Goal: Find specific page/section: Find specific page/section

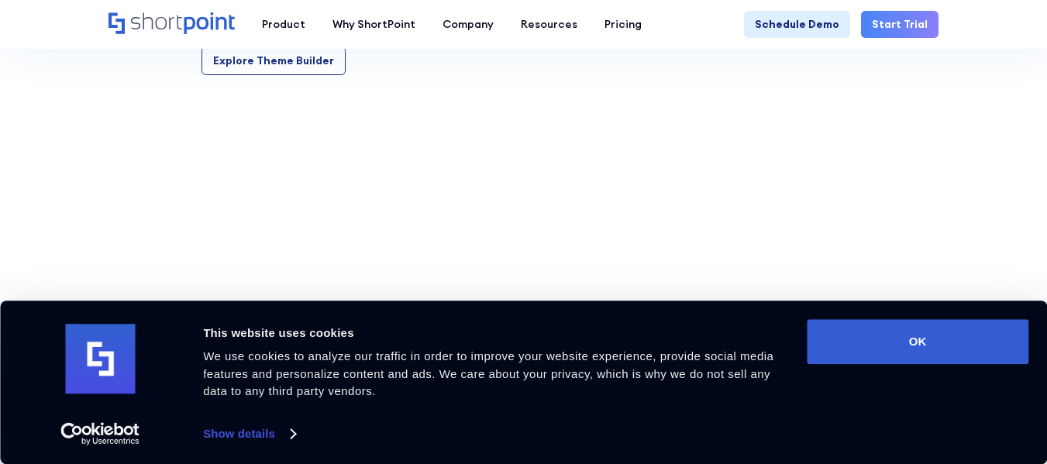
scroll to position [1947, 0]
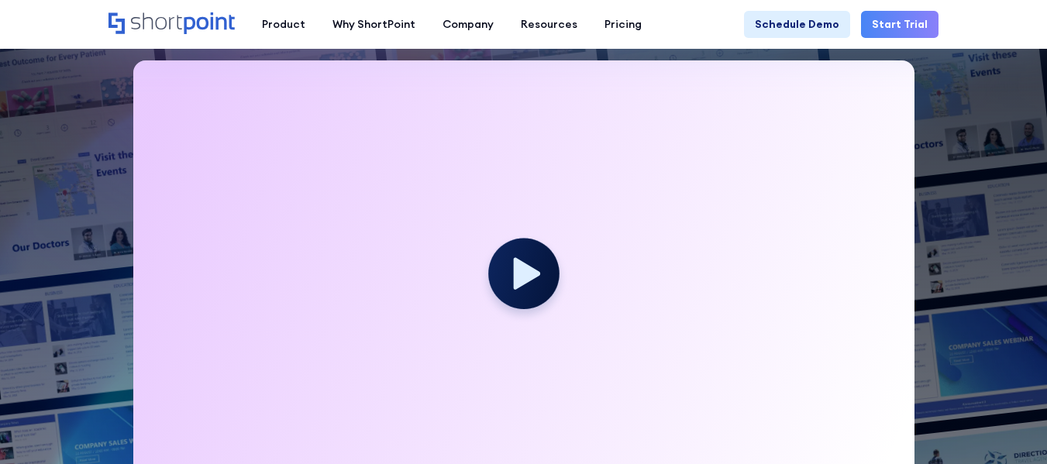
scroll to position [377, 0]
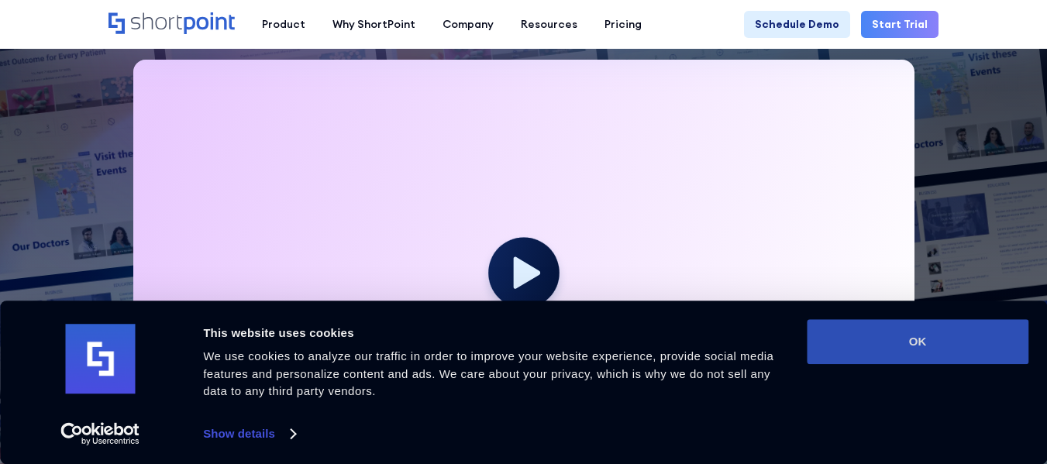
click at [952, 354] on button "OK" at bounding box center [917, 341] width 222 height 45
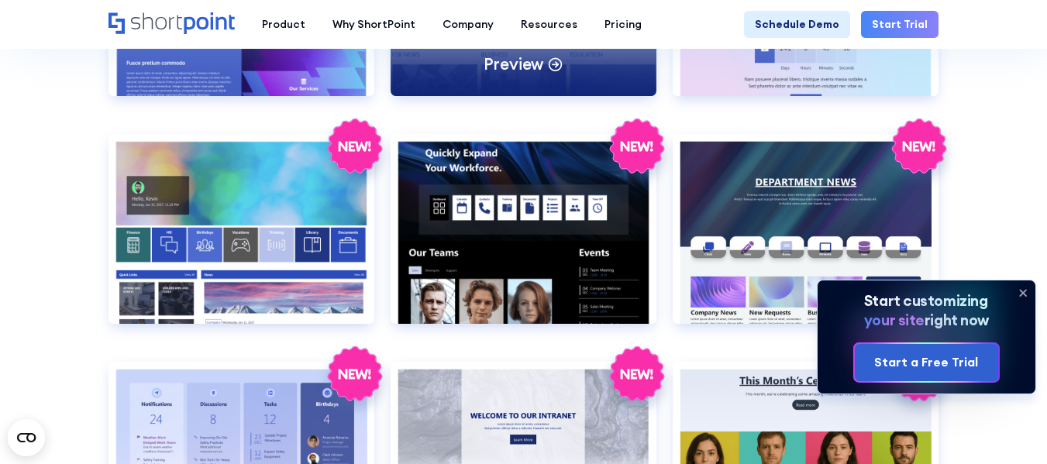
scroll to position [2079, 0]
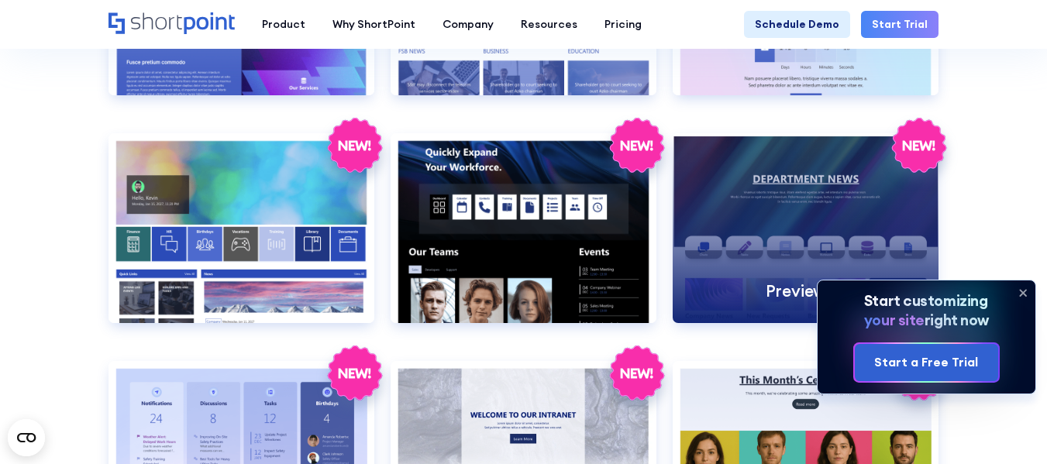
click at [793, 177] on div "Preview" at bounding box center [805, 228] width 266 height 190
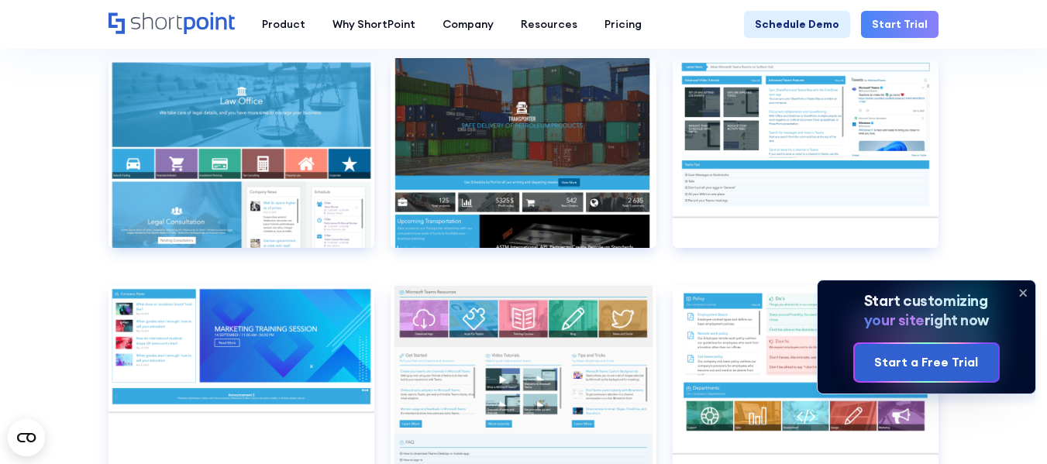
scroll to position [6808, 0]
